Goal: Transaction & Acquisition: Purchase product/service

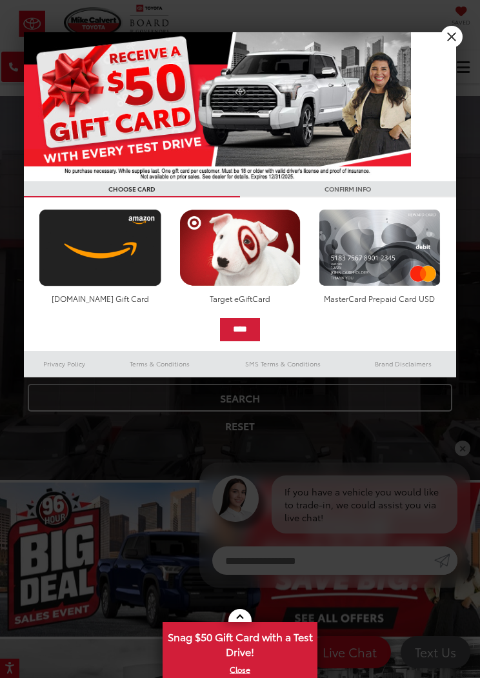
click at [447, 42] on link "X" at bounding box center [452, 37] width 22 height 22
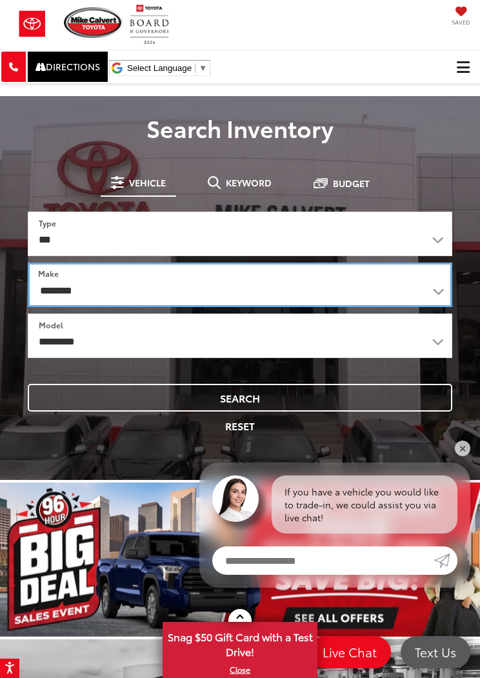
click at [81, 288] on select "**********" at bounding box center [240, 285] width 424 height 45
select select "******"
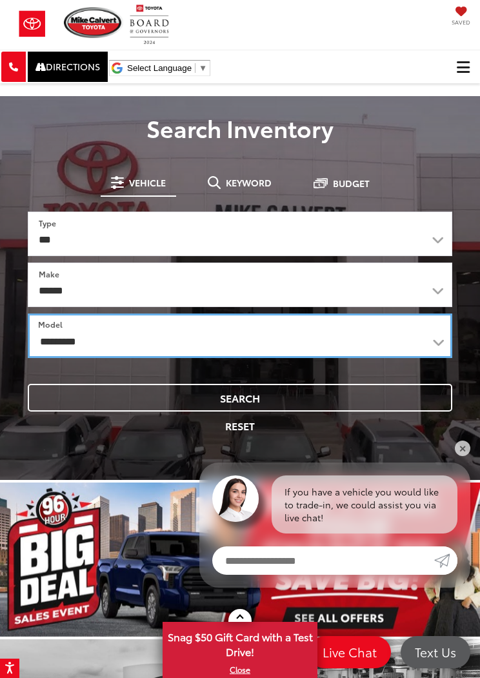
click at [62, 338] on select "**********" at bounding box center [240, 336] width 424 height 45
select select "*****"
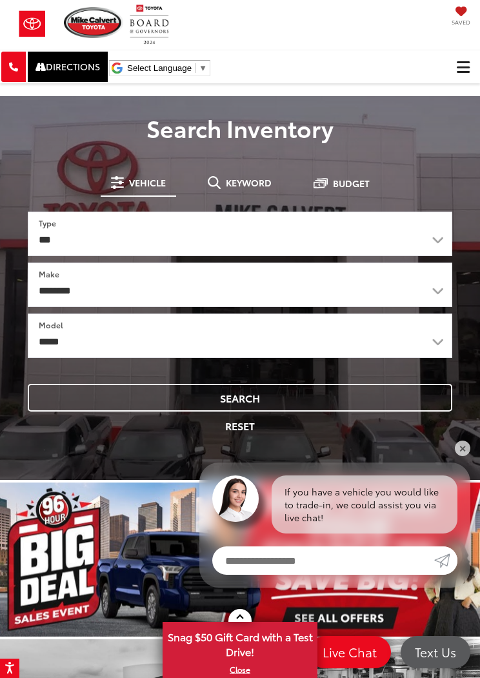
click at [65, 389] on button "Search" at bounding box center [240, 398] width 424 height 28
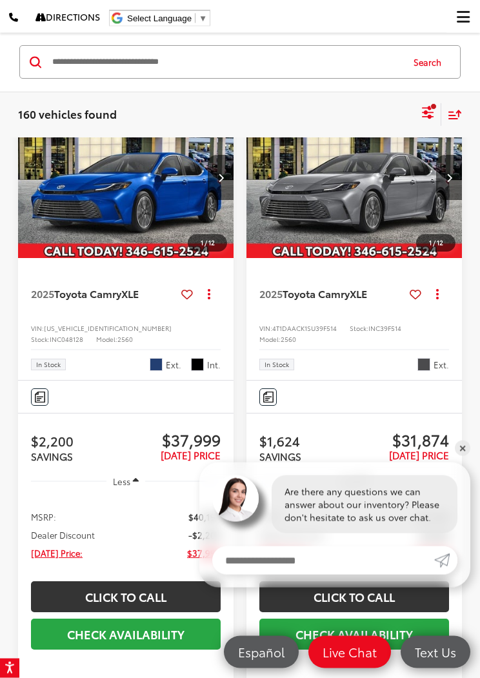
scroll to position [154, 0]
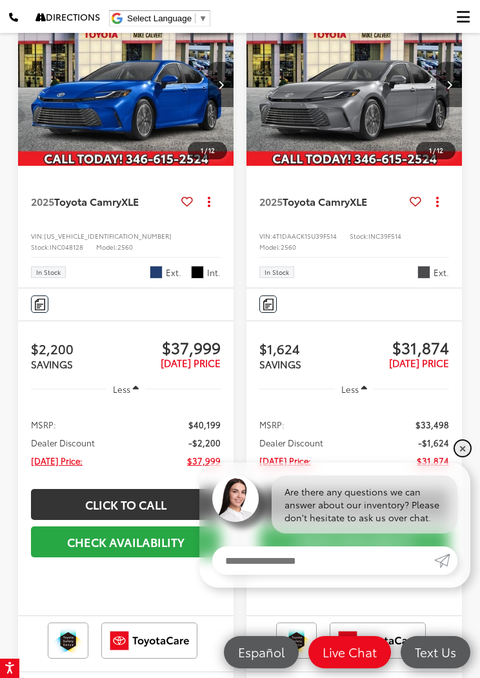
click at [467, 456] on link "✕" at bounding box center [462, 448] width 15 height 15
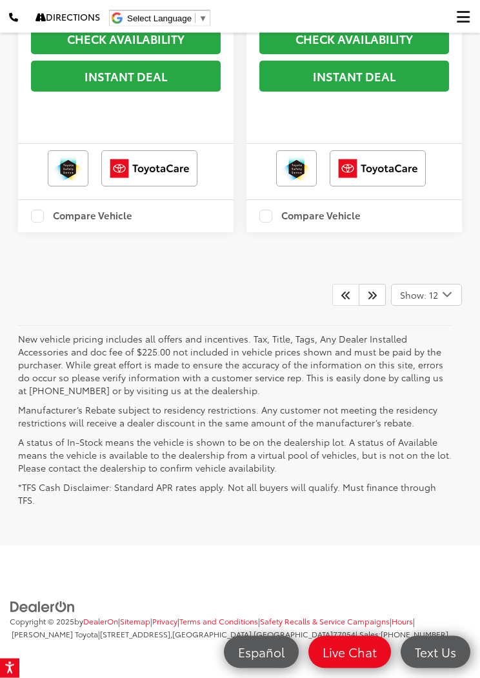
scroll to position [4599, 0]
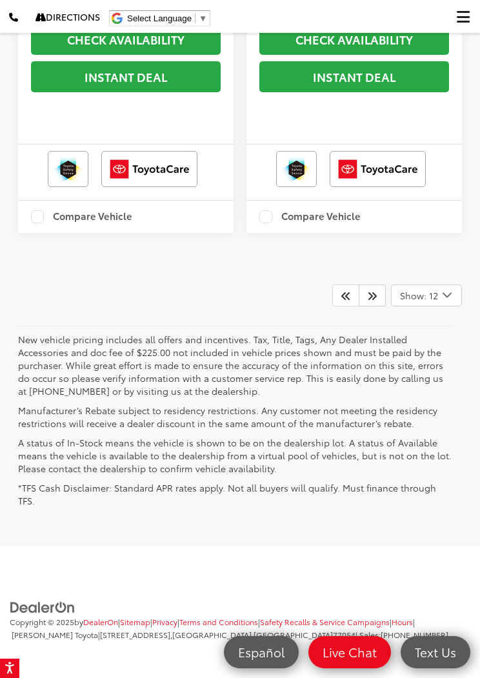
click at [379, 306] on link at bounding box center [372, 296] width 27 height 22
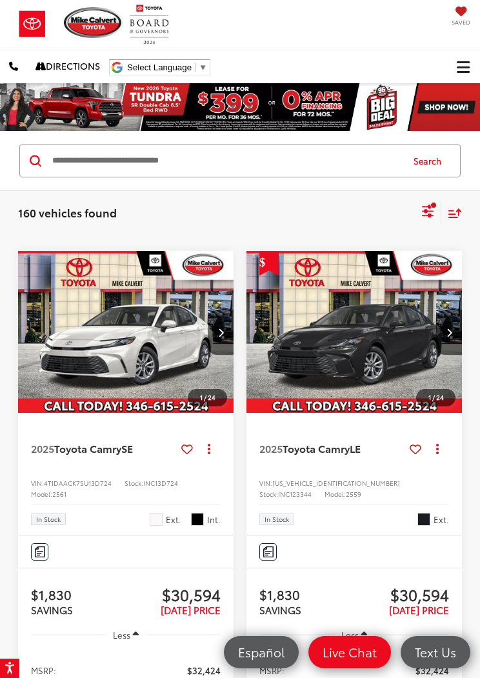
click at [459, 208] on icon "Select sort value" at bounding box center [455, 213] width 14 height 10
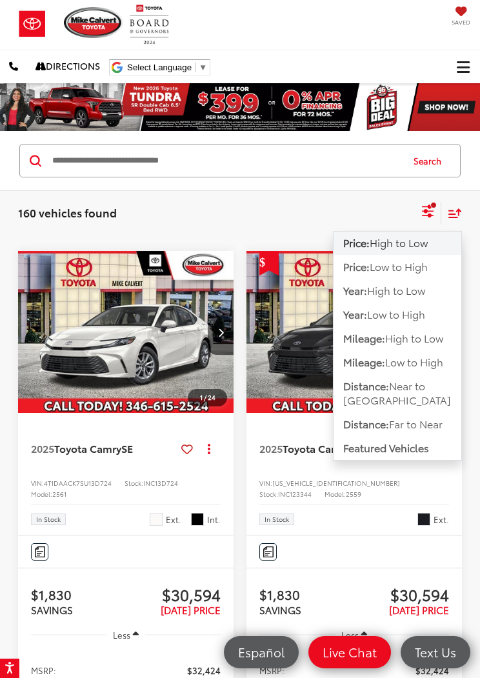
click at [79, 196] on div "160 vehicles found Toyota Camry Clear All + 0 test Sort Price: High to Low Pric…" at bounding box center [240, 213] width 480 height 46
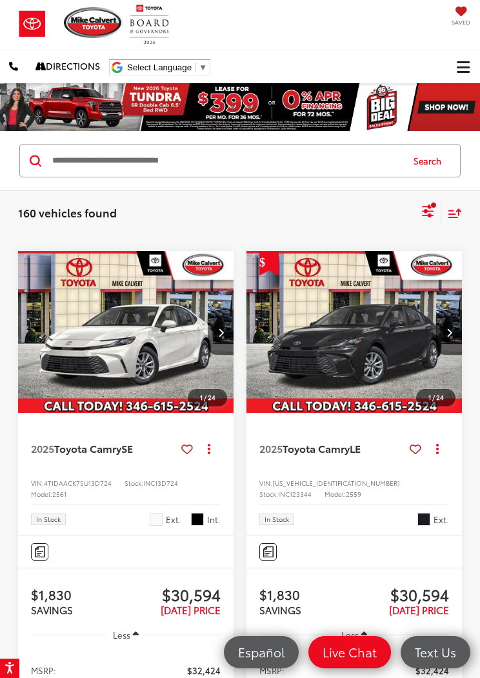
click at [461, 207] on div "Sort" at bounding box center [451, 213] width 21 height 23
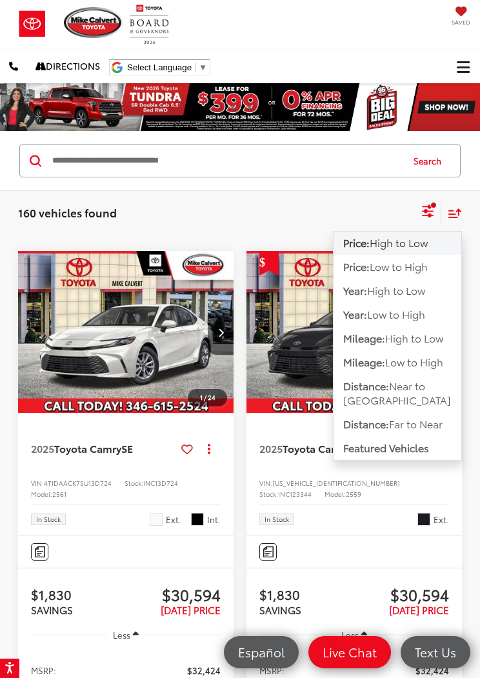
click at [428, 265] on span "Low to High" at bounding box center [399, 266] width 58 height 15
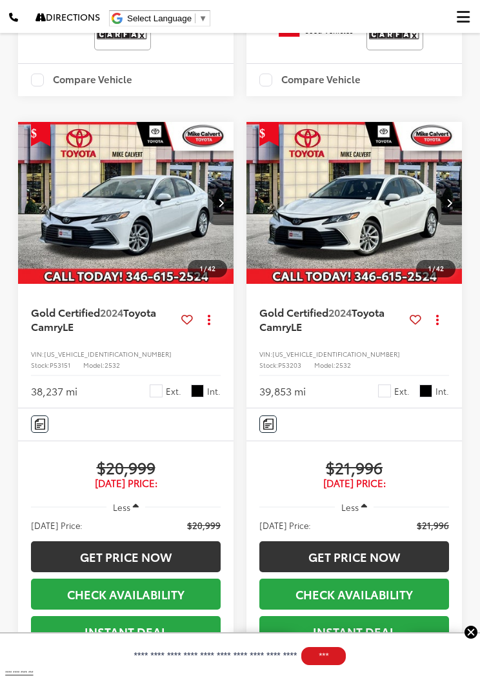
scroll to position [713, 0]
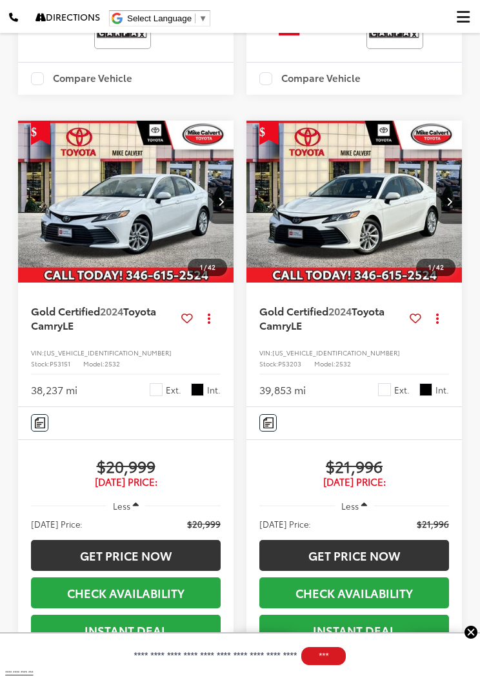
click at [63, 332] on span "Toyota Camry" at bounding box center [93, 317] width 125 height 29
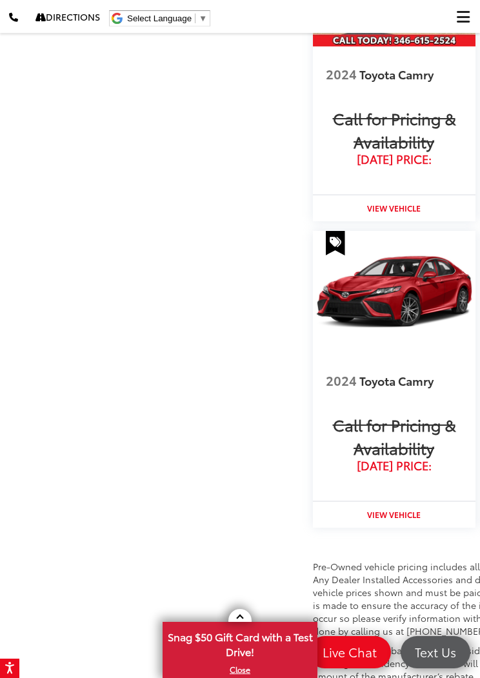
scroll to position [1481, 0]
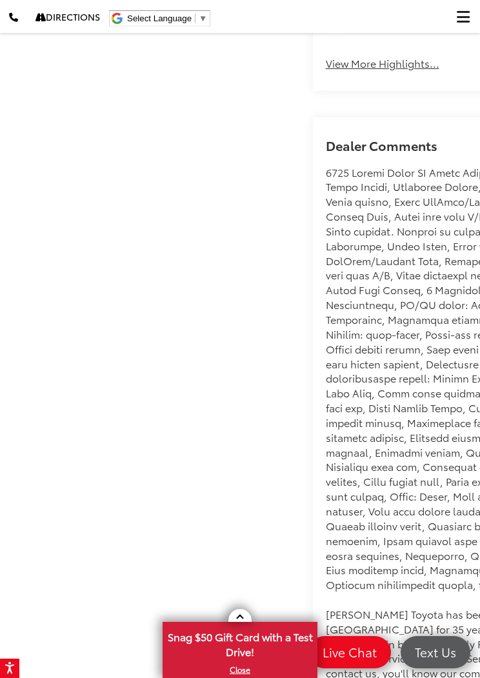
scroll to position [510, 0]
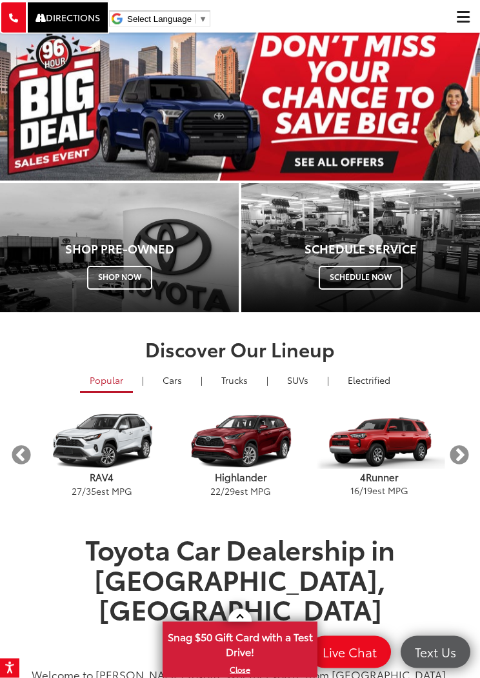
scroll to position [458, 0]
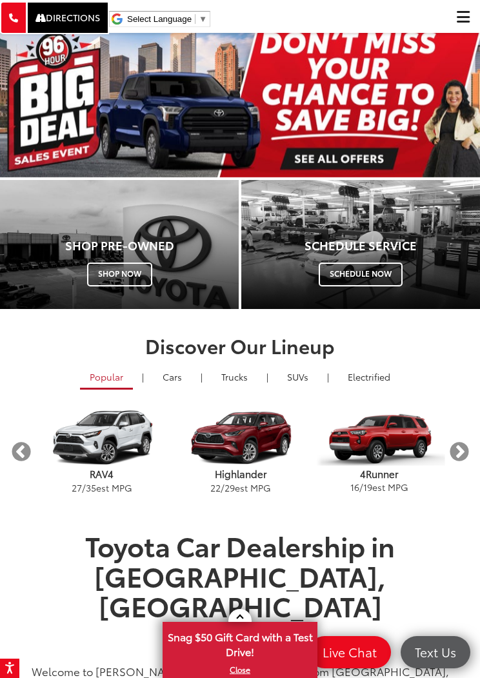
click at [166, 374] on link "Cars & Minivan" at bounding box center [172, 377] width 39 height 22
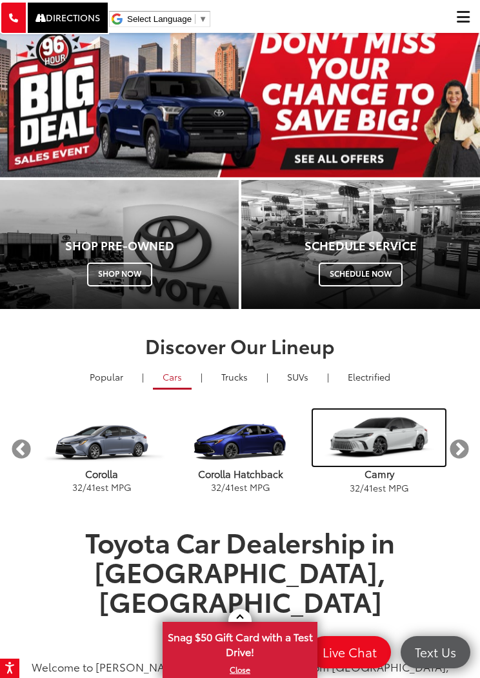
click at [401, 429] on img "carousel" at bounding box center [379, 438] width 132 height 56
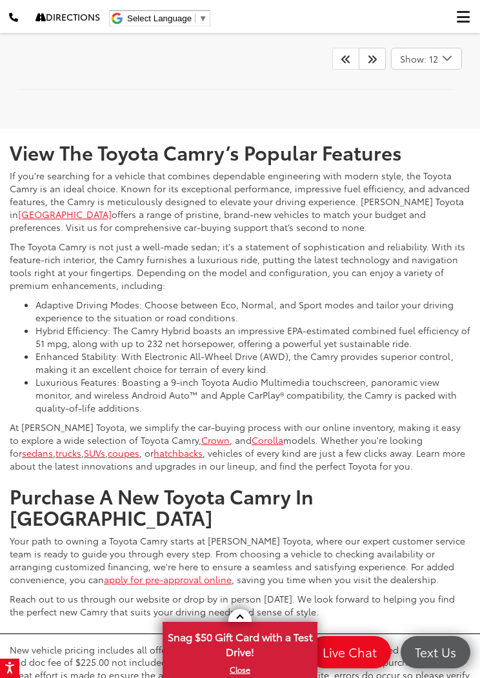
scroll to position [4595, 0]
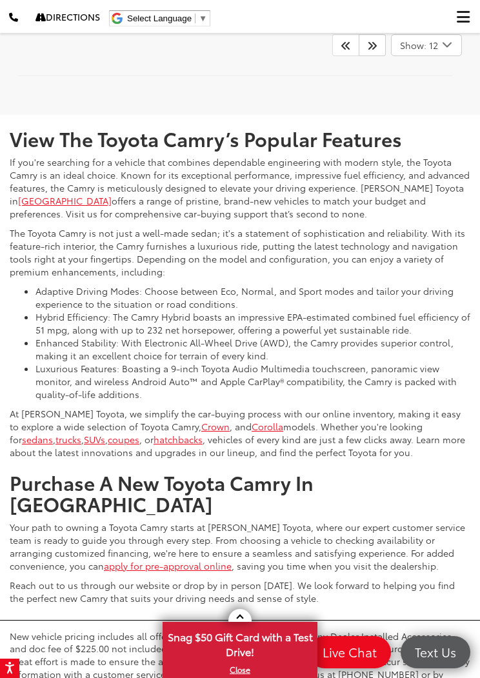
click at [369, 50] on icon "Next" at bounding box center [372, 45] width 10 height 10
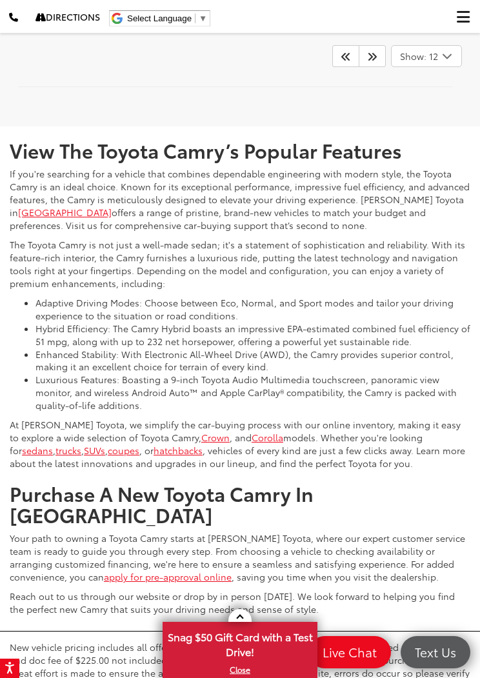
scroll to position [4966, 0]
click at [372, 68] on link at bounding box center [372, 57] width 27 height 22
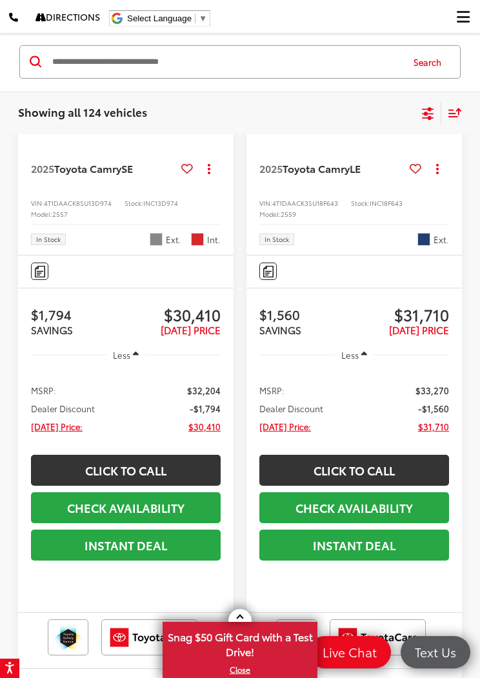
scroll to position [125, 0]
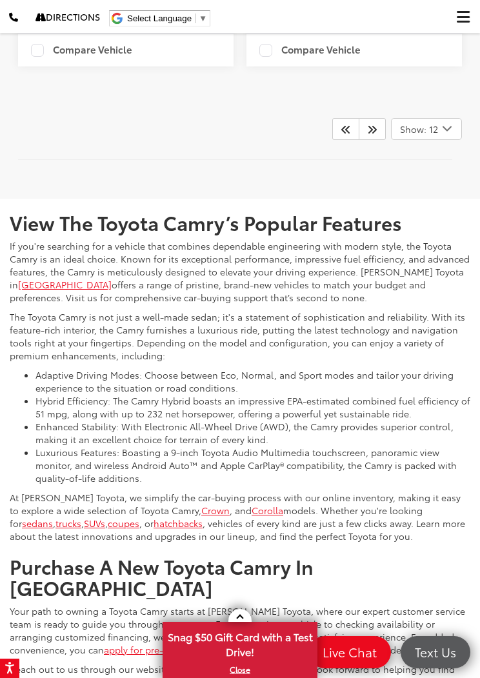
click at [374, 134] on icon "Next" at bounding box center [372, 129] width 10 height 10
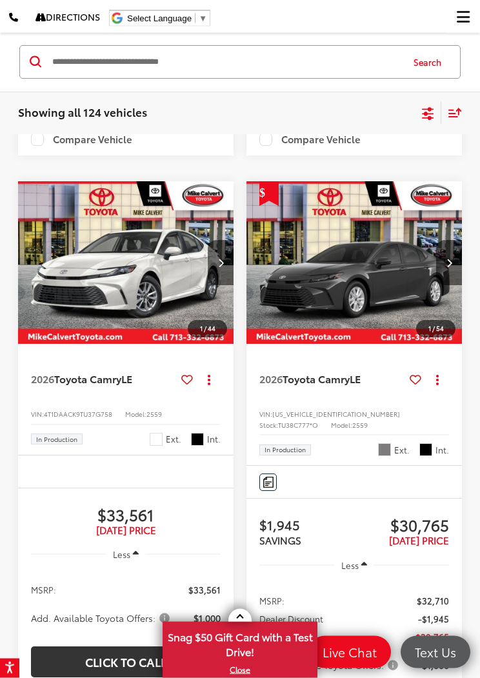
scroll to position [1832, 0]
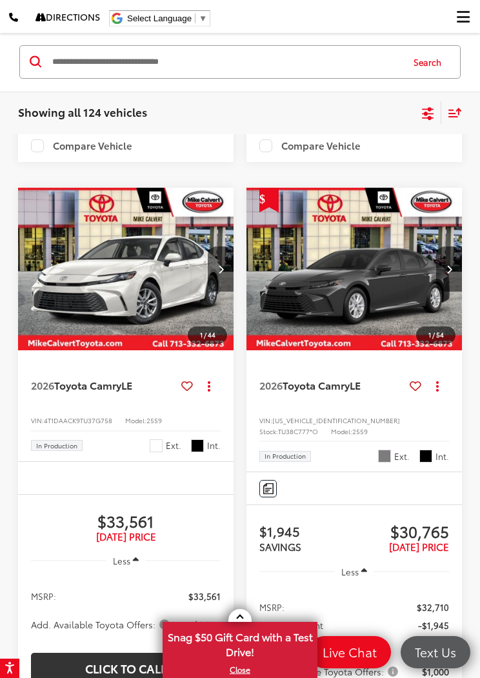
click at [310, 392] on span "Toyota Camry" at bounding box center [316, 384] width 67 height 15
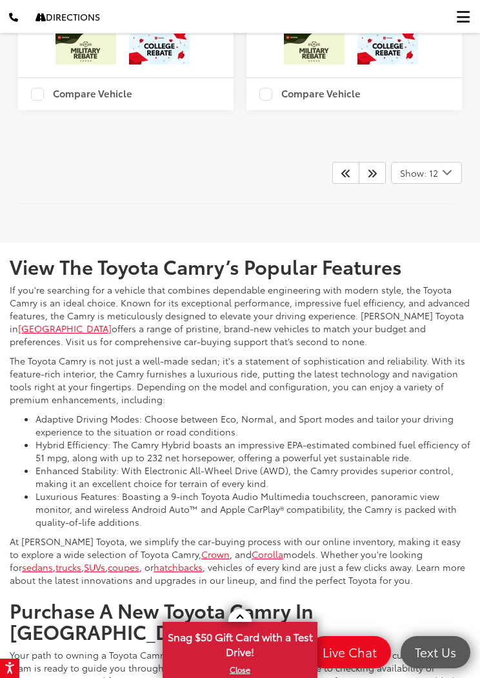
scroll to position [5186, 0]
click at [379, 183] on link at bounding box center [372, 172] width 27 height 22
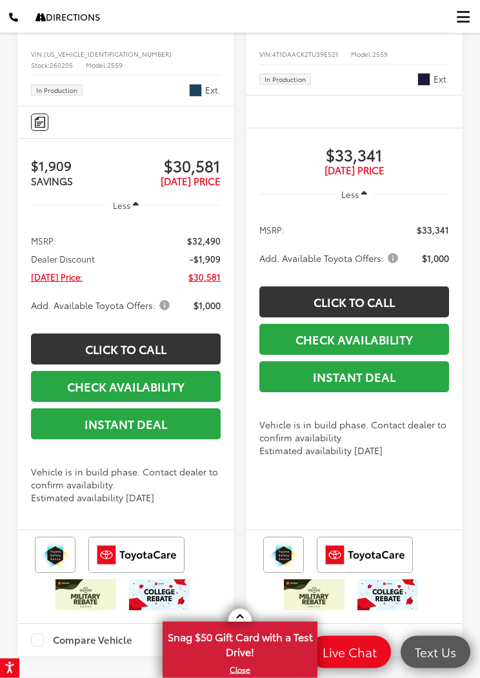
scroll to position [3735, 0]
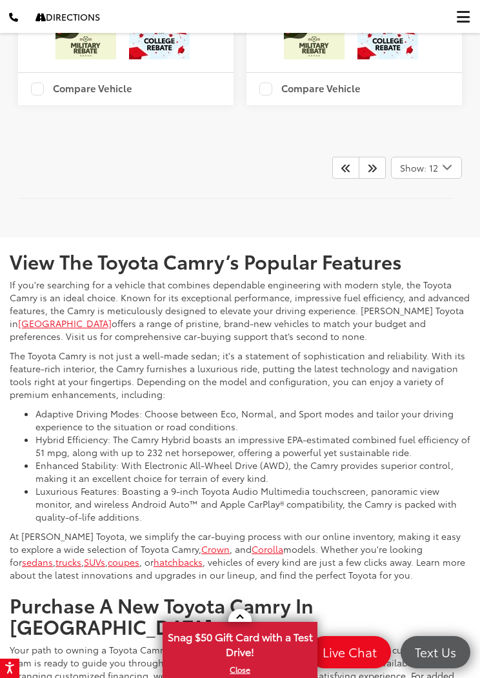
click at [374, 173] on icon "Next" at bounding box center [372, 168] width 10 height 10
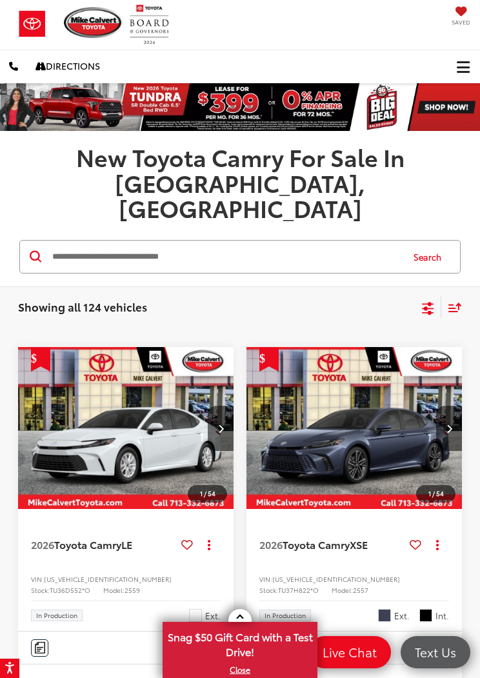
click at [452, 303] on icon "Select sort value" at bounding box center [455, 308] width 14 height 10
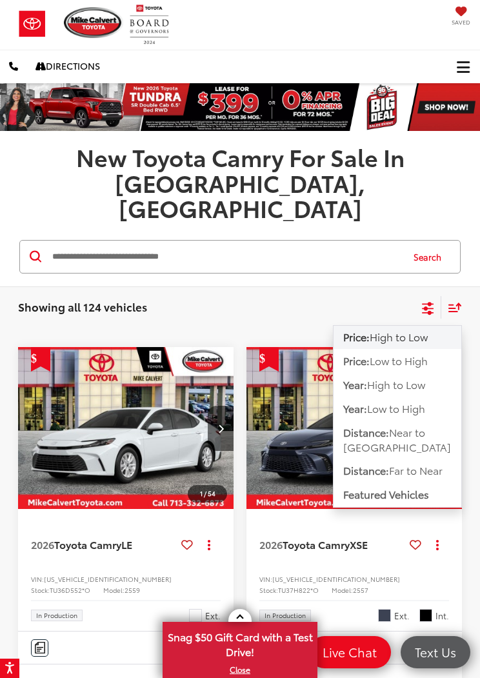
click at [356, 353] on span "Price:" at bounding box center [356, 360] width 26 height 15
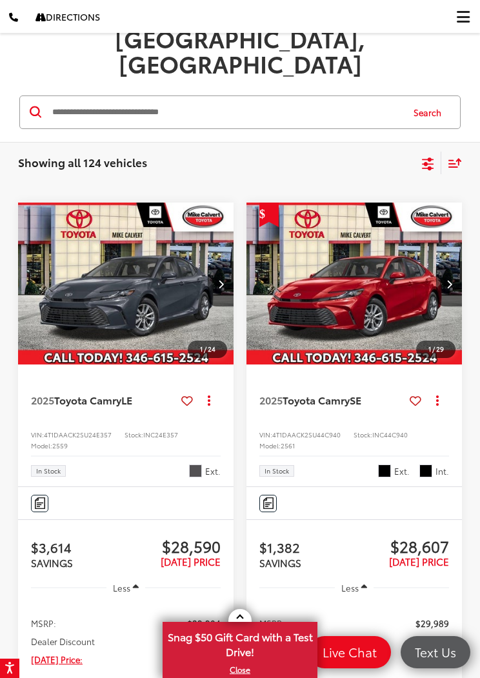
scroll to position [149, 0]
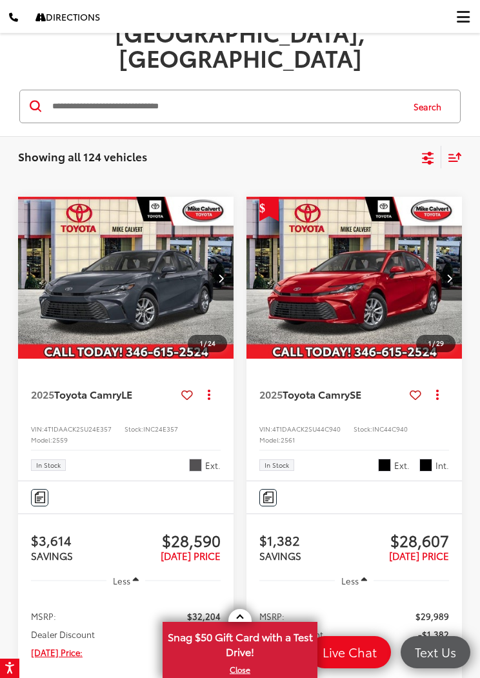
click at [297, 365] on div "2025 Toyota Camry SE Copy Link Share Print View Details VIN: 4T1DAACK2SU44C940 …" at bounding box center [353, 420] width 215 height 122
click at [306, 307] on img "2025 Toyota Camry SE 0" at bounding box center [354, 278] width 217 height 163
